Goal: Use online tool/utility: Use online tool/utility

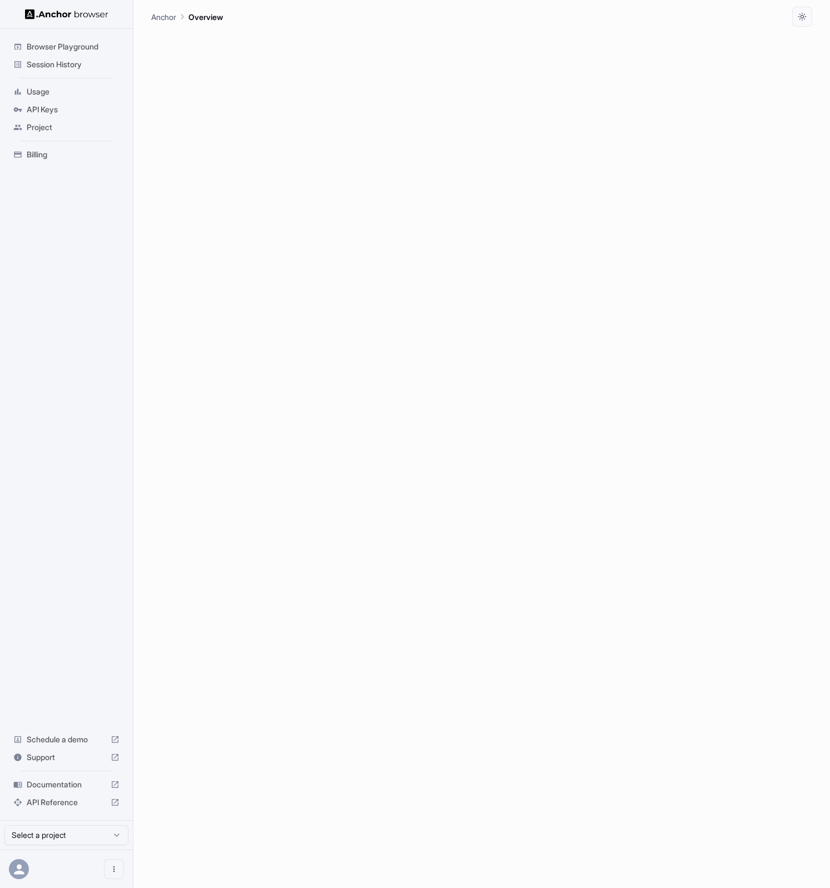
click at [69, 44] on span "Browser Playground" at bounding box center [73, 46] width 93 height 11
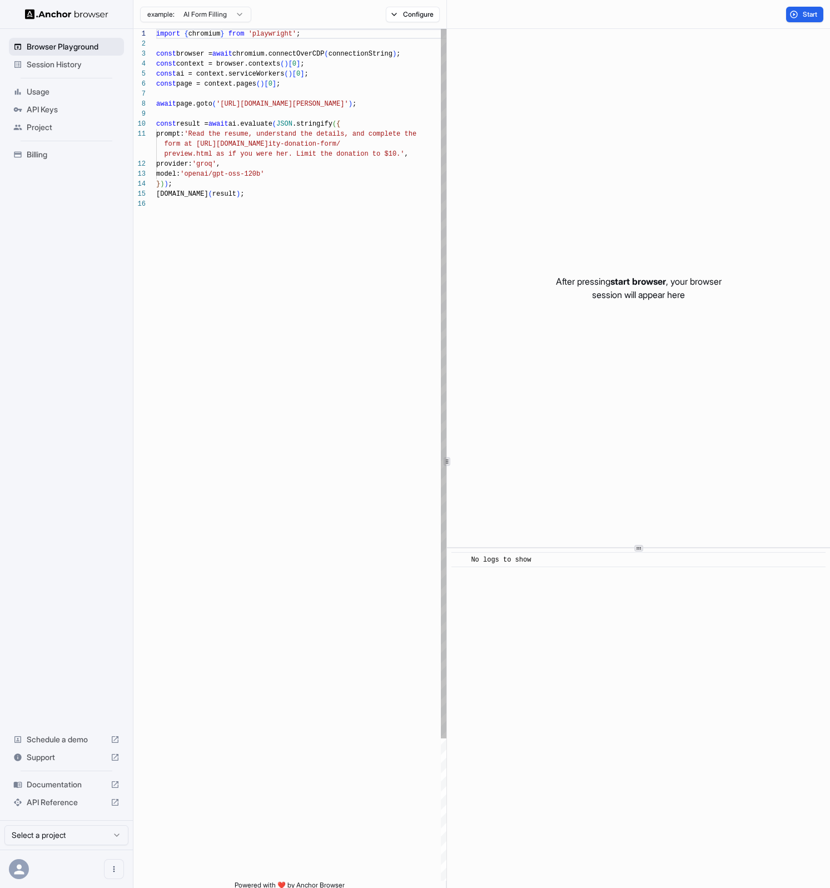
scroll to position [100, 0]
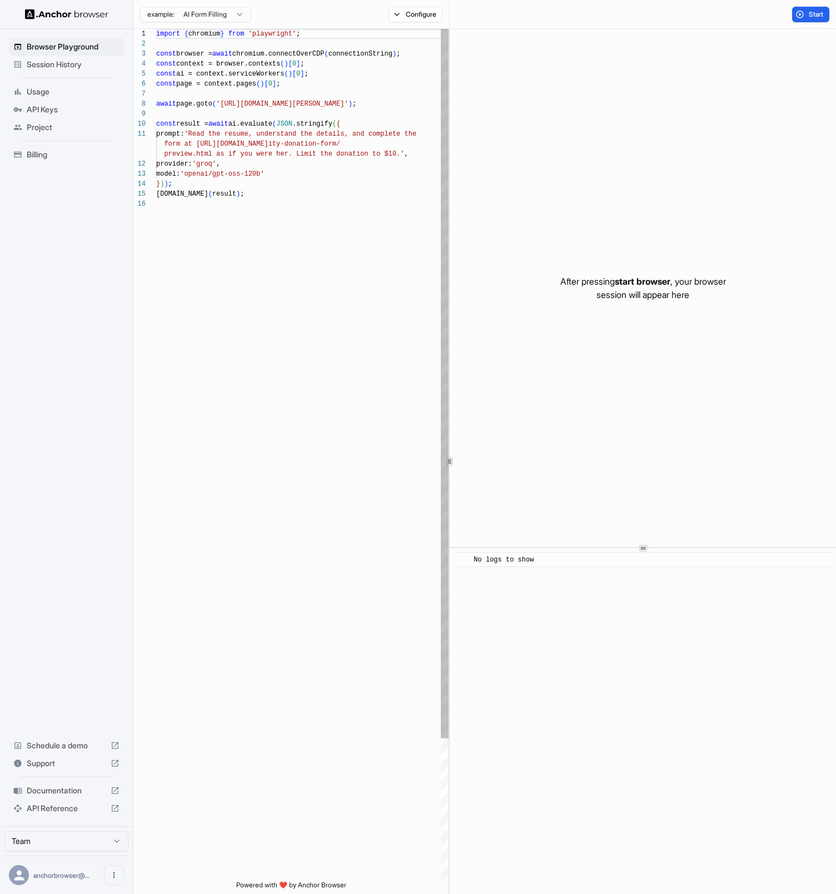
click at [254, 102] on div "import { chromium } from 'playwright' ; const browser = await chromium.connectO…" at bounding box center [302, 540] width 293 height 1022
click at [270, 103] on div "import { chromium } from 'playwright' ; const browser = await chromium.connectO…" at bounding box center [302, 540] width 293 height 1022
click at [288, 105] on div "import { chromium } from 'playwright' ; const browser = await chromium.connectO…" at bounding box center [302, 540] width 293 height 1022
click at [282, 103] on div "import { chromium } from 'playwright' ; const browser = await chromium.connectO…" at bounding box center [302, 540] width 293 height 1022
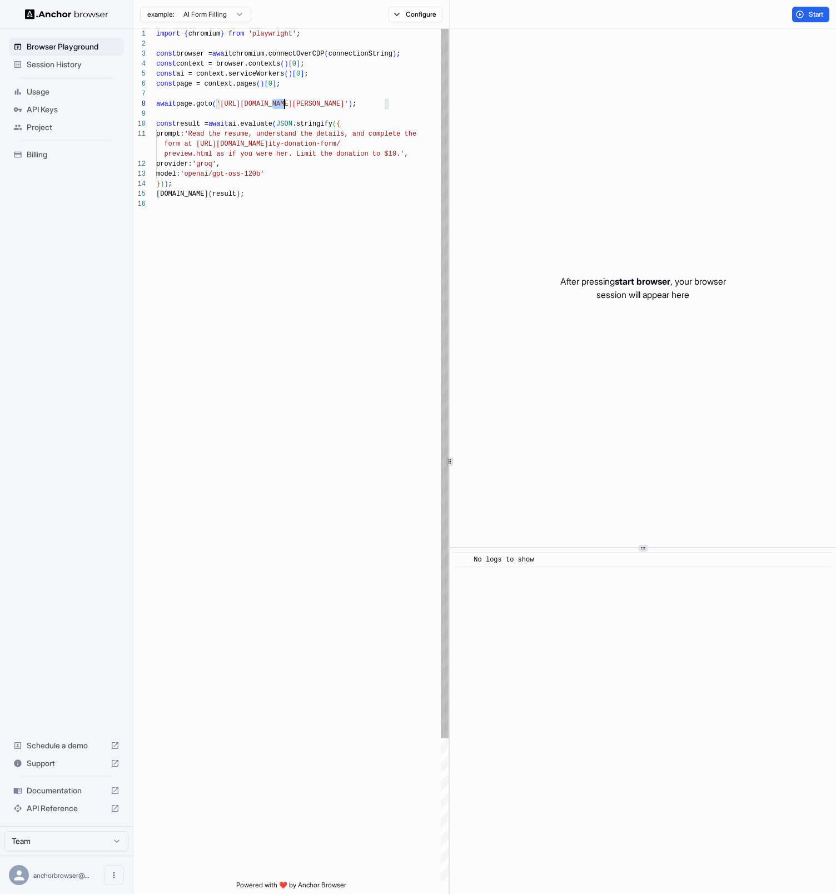
click at [282, 103] on div "import { chromium } from 'playwright' ; const browser = await chromium.connectO…" at bounding box center [302, 540] width 293 height 1022
click at [227, 105] on div "import { chromium } from 'playwright' ; const browser = await chromium.connectO…" at bounding box center [302, 540] width 293 height 1022
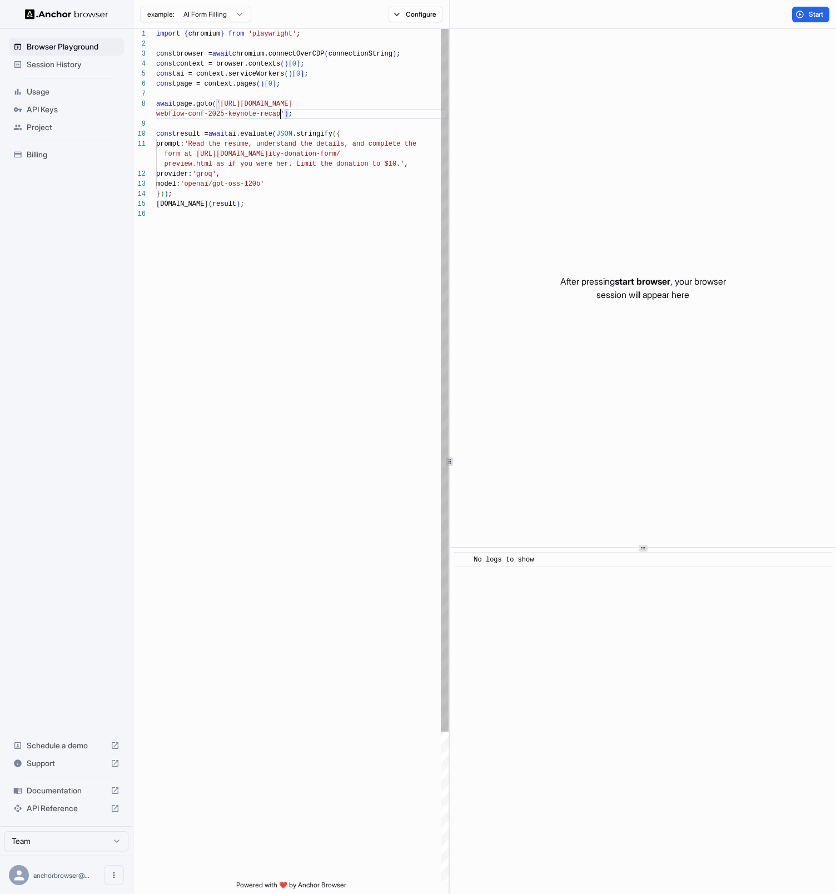
scroll to position [80, 0]
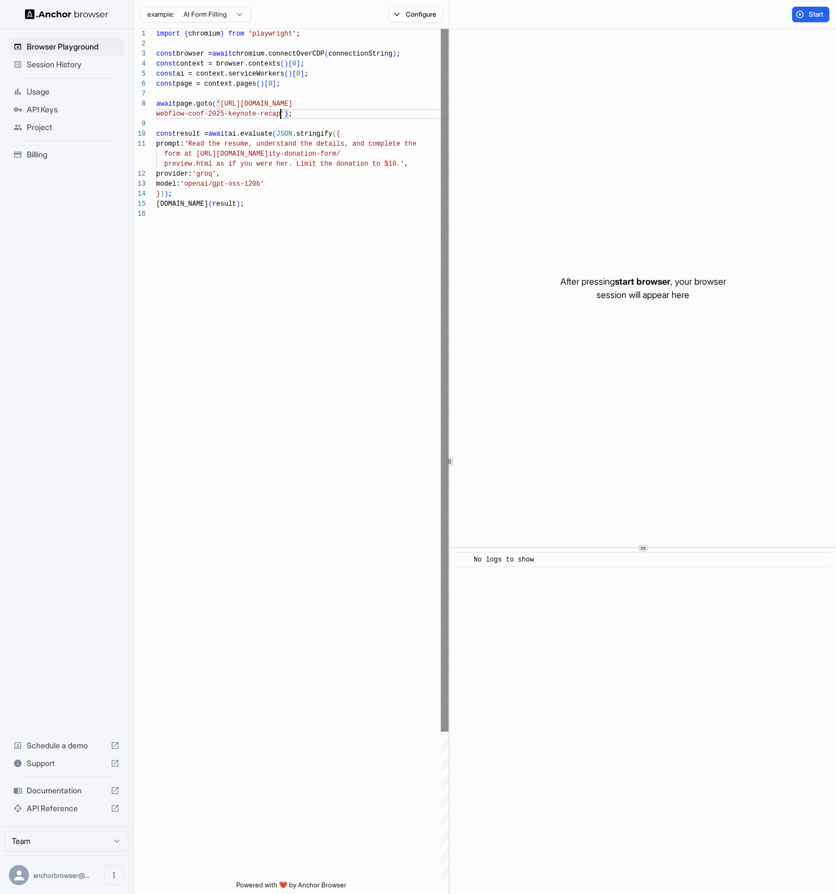
drag, startPoint x: 200, startPoint y: 145, endPoint x: 448, endPoint y: 157, distance: 247.8
click at [205, 144] on div "import { chromium } from 'playwright' ; const browser = await chromium.connectO…" at bounding box center [302, 545] width 293 height 1032
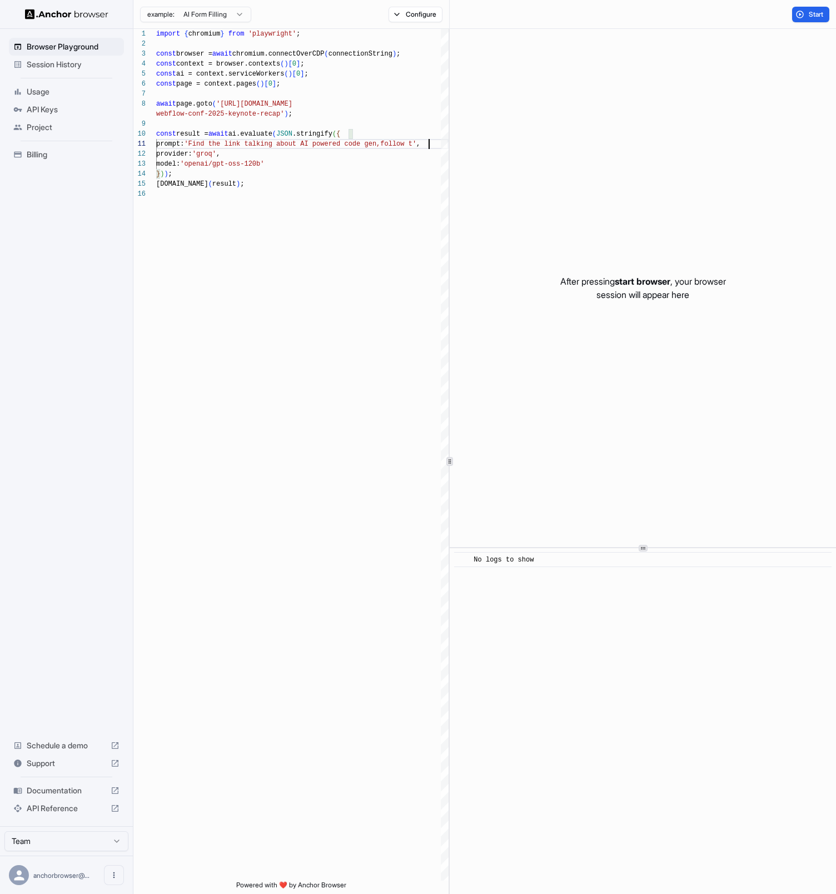
scroll to position [20, 0]
type textarea "**********"
click at [823, 12] on span "Start" at bounding box center [817, 14] width 16 height 9
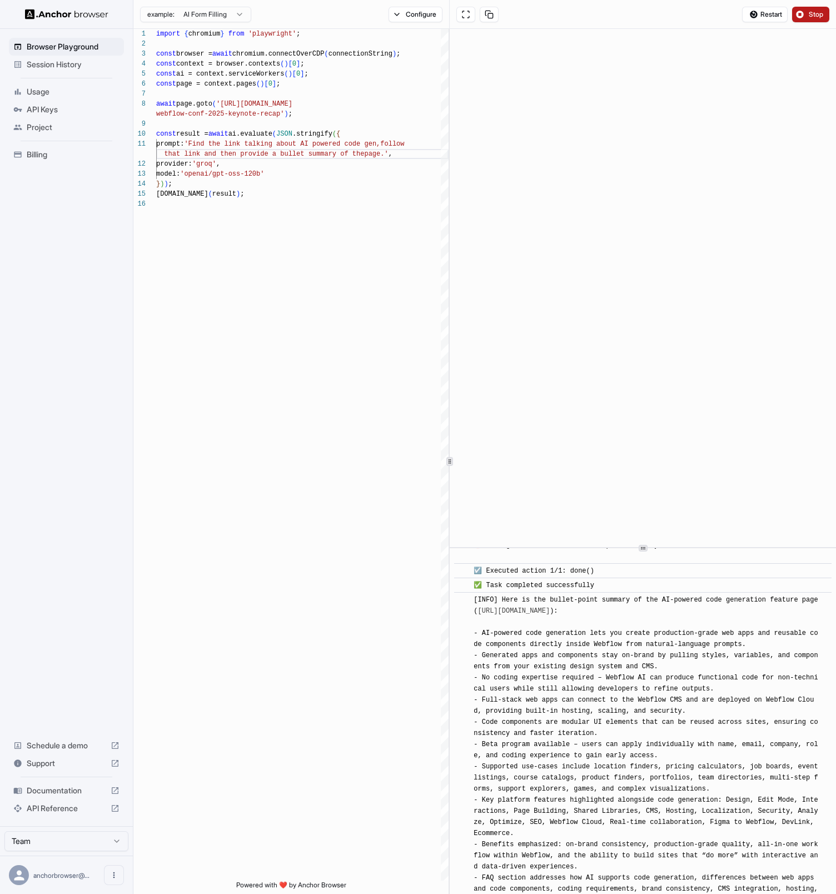
scroll to position [418, 0]
